Goal: Communication & Community: Answer question/provide support

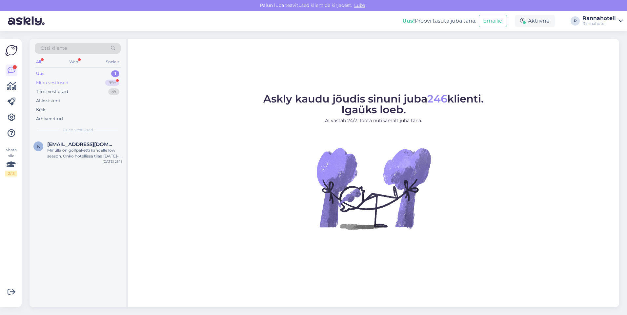
click at [48, 79] on div "Minu vestlused 99+" at bounding box center [78, 82] width 86 height 9
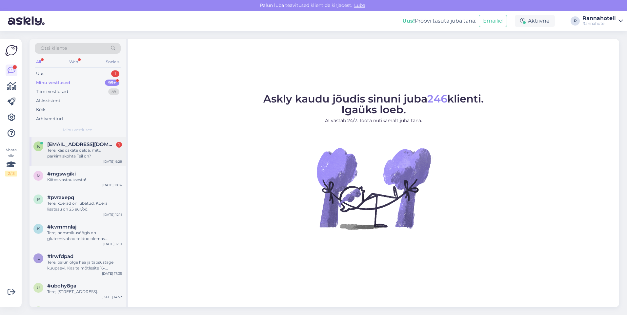
click at [91, 150] on div "Tere, kas oskate öelda, mitu parkimiskohta Teil on?" at bounding box center [84, 153] width 75 height 12
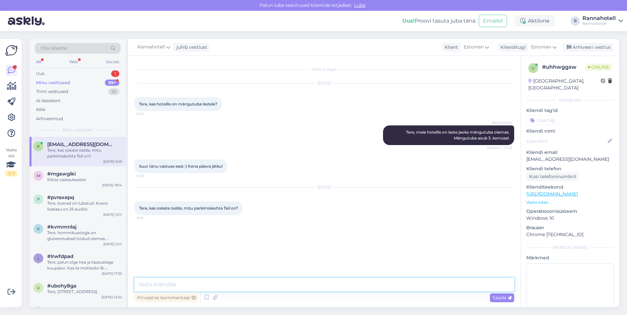
click at [204, 287] on textarea at bounding box center [323, 285] width 379 height 14
type textarea "Tere,"
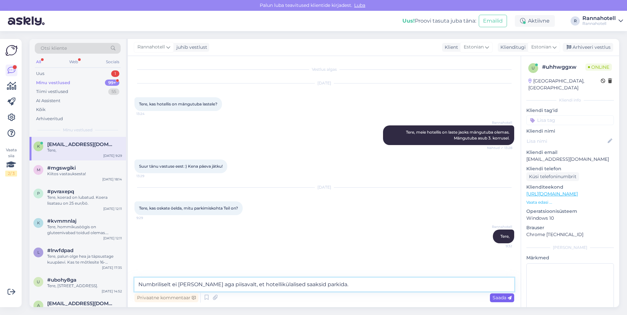
type textarea "Numbriliselt ei [PERSON_NAME] aga piisavalt, et hotellikülalised saaksid parkid…"
click at [500, 299] on span "Saada" at bounding box center [501, 298] width 19 height 6
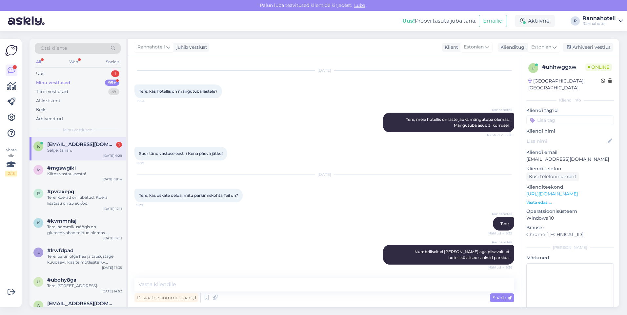
scroll to position [41, 0]
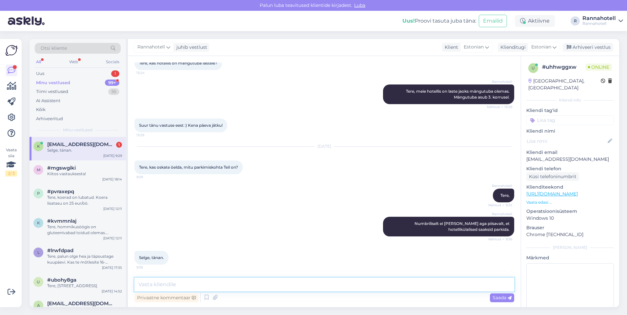
click at [205, 283] on textarea at bounding box center [323, 285] width 379 height 14
type textarea "Palun, kohtumiseni."
click at [508, 301] on div "Saada" at bounding box center [502, 298] width 24 height 9
